Goal: Information Seeking & Learning: Learn about a topic

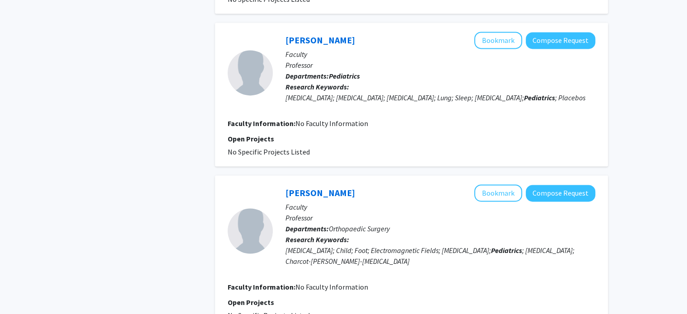
scroll to position [1485, 0]
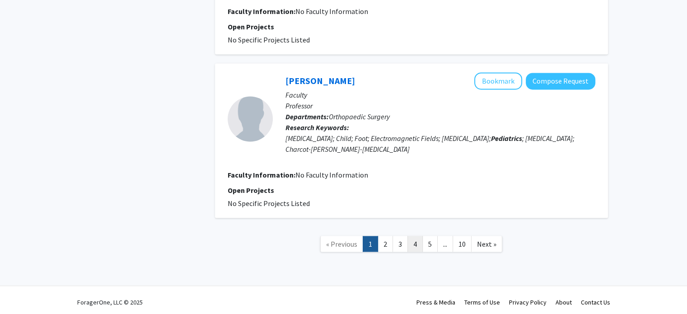
click at [413, 244] on link "4" at bounding box center [414, 244] width 15 height 16
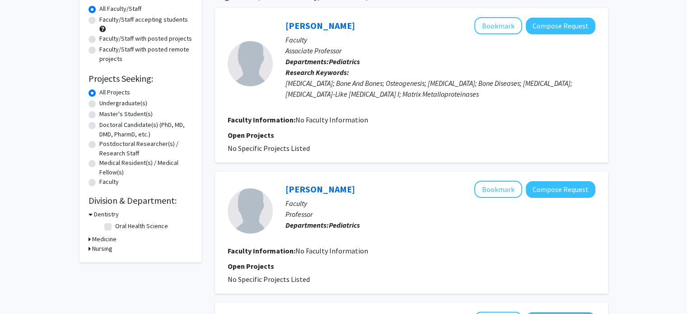
scroll to position [84, 0]
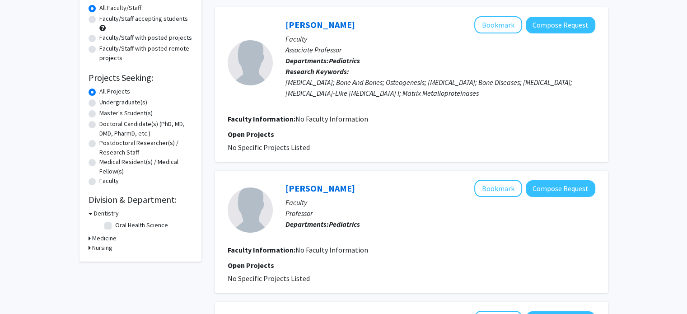
click at [107, 239] on h3 "Medicine" at bounding box center [104, 237] width 24 height 9
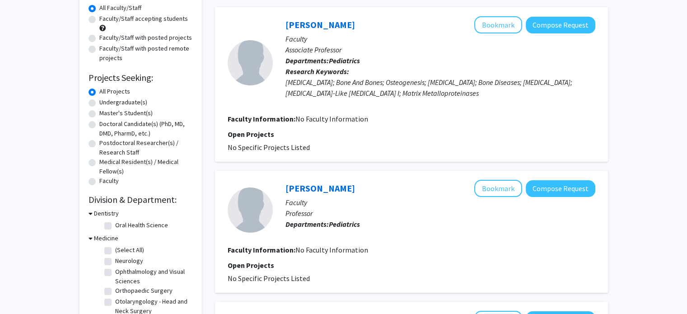
scroll to position [0, 0]
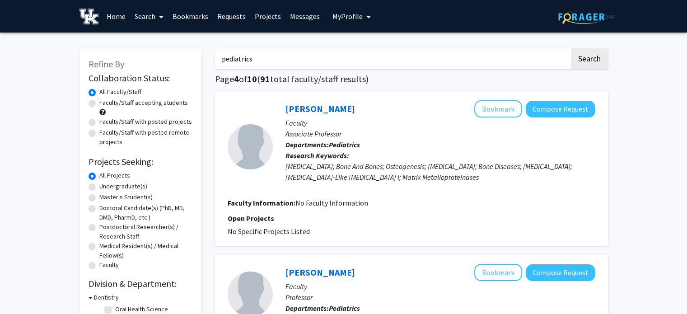
click at [134, 189] on label "Undergraduate(s)" at bounding box center [123, 185] width 48 height 9
click at [105, 187] on input "Undergraduate(s)" at bounding box center [102, 184] width 6 height 6
radio input "true"
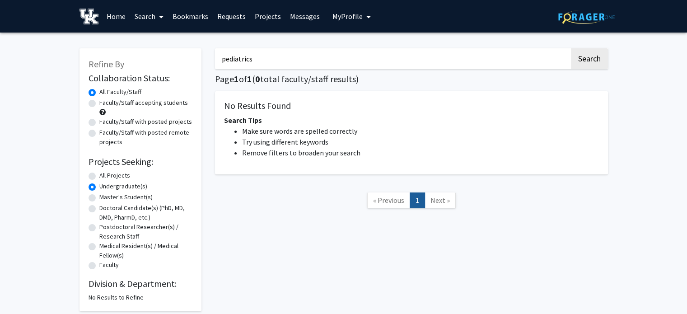
click at [116, 175] on label "All Projects" at bounding box center [114, 175] width 31 height 9
click at [105, 175] on input "All Projects" at bounding box center [102, 174] width 6 height 6
radio input "true"
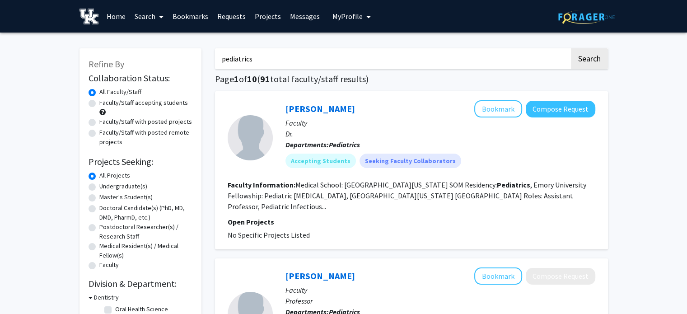
click at [150, 107] on label "Faculty/Staff accepting students" at bounding box center [143, 102] width 88 height 9
click at [105, 104] on input "Faculty/Staff accepting students" at bounding box center [102, 101] width 6 height 6
radio input "true"
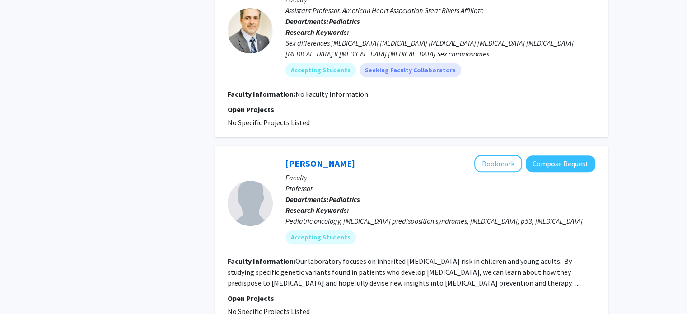
scroll to position [510, 0]
